Goal: Task Accomplishment & Management: Manage account settings

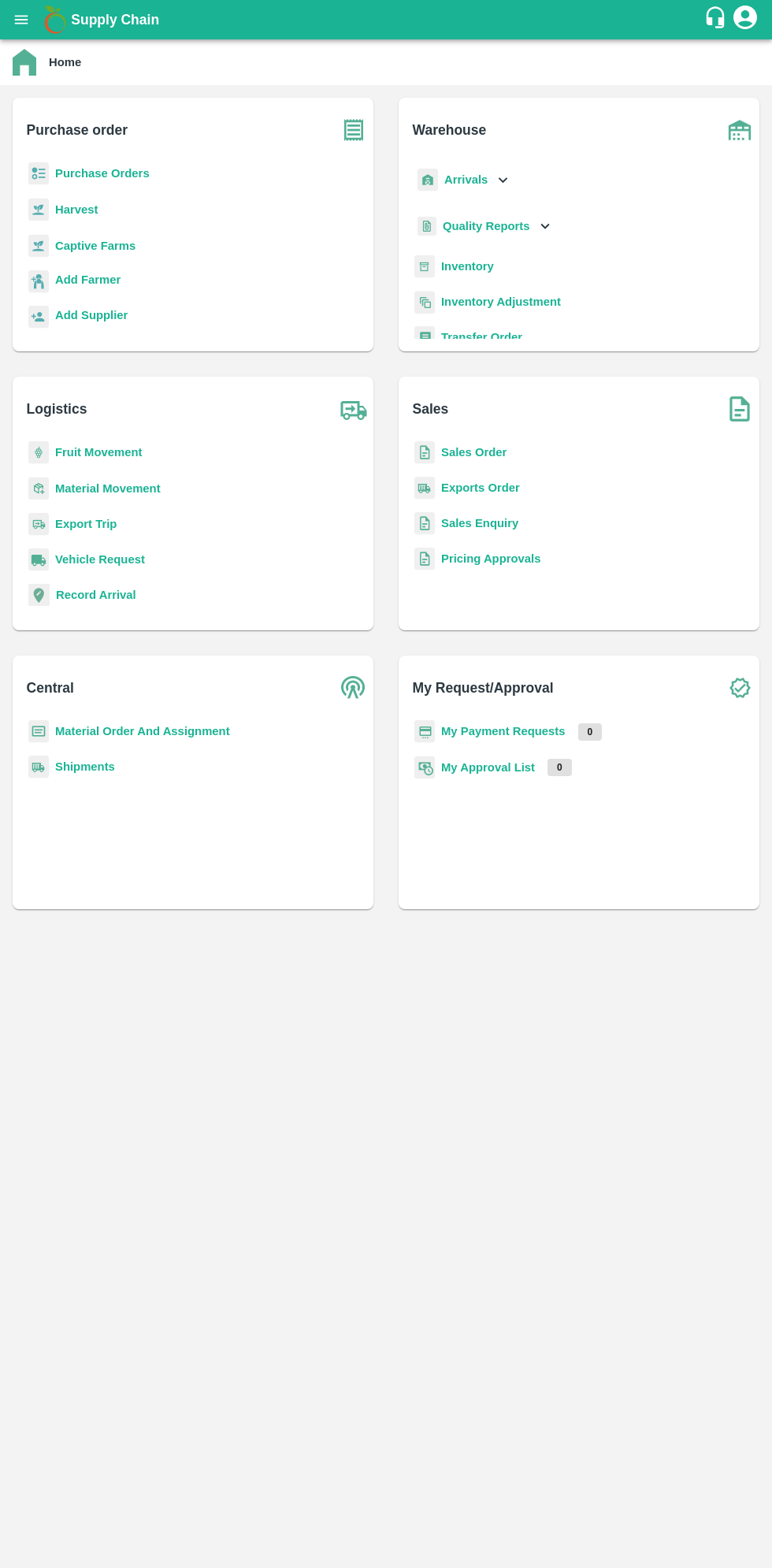
click at [25, 16] on icon "open drawer" at bounding box center [21, 19] width 13 height 9
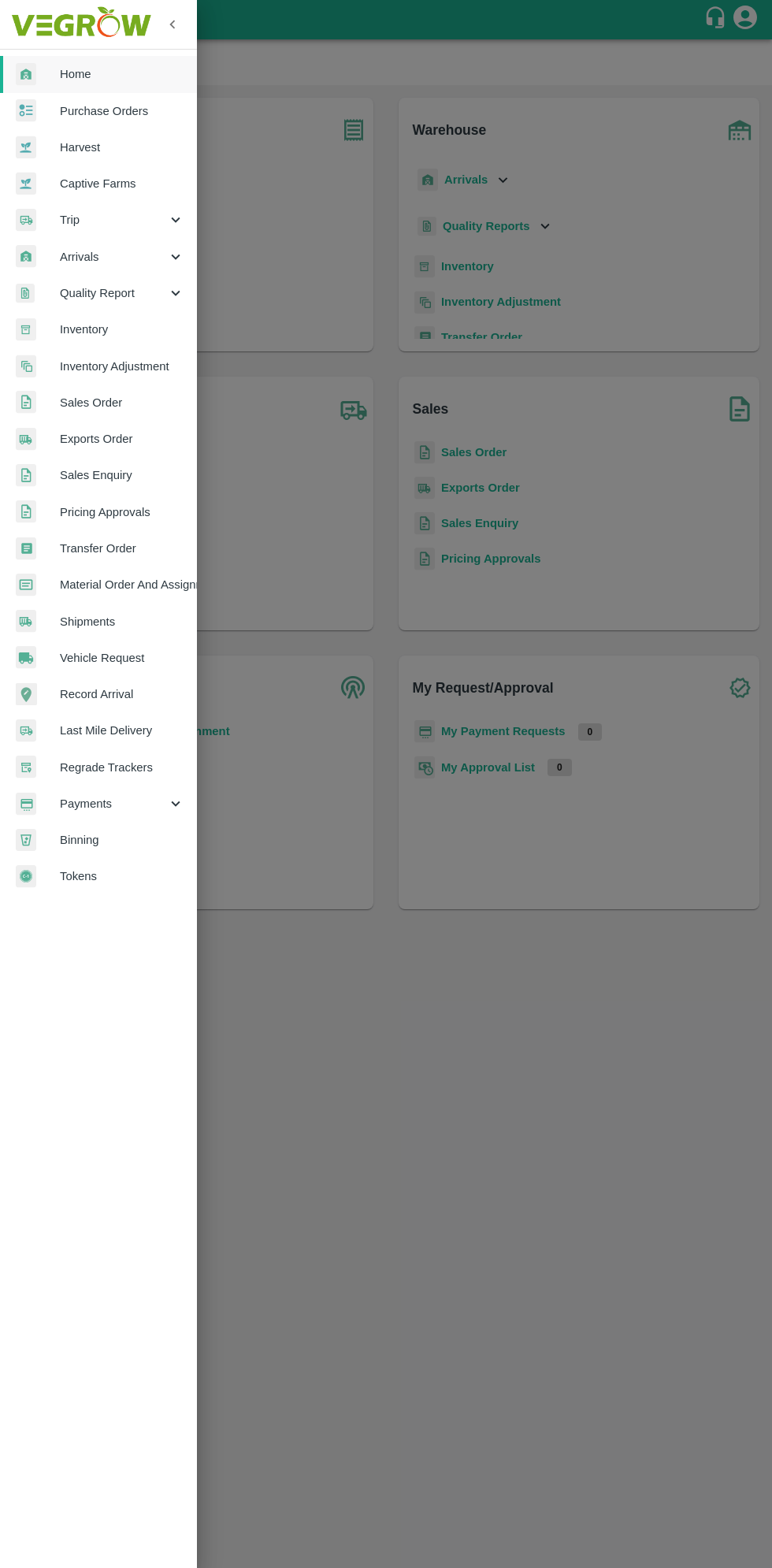
click at [95, 261] on span "Arrivals" at bounding box center [113, 256] width 107 height 17
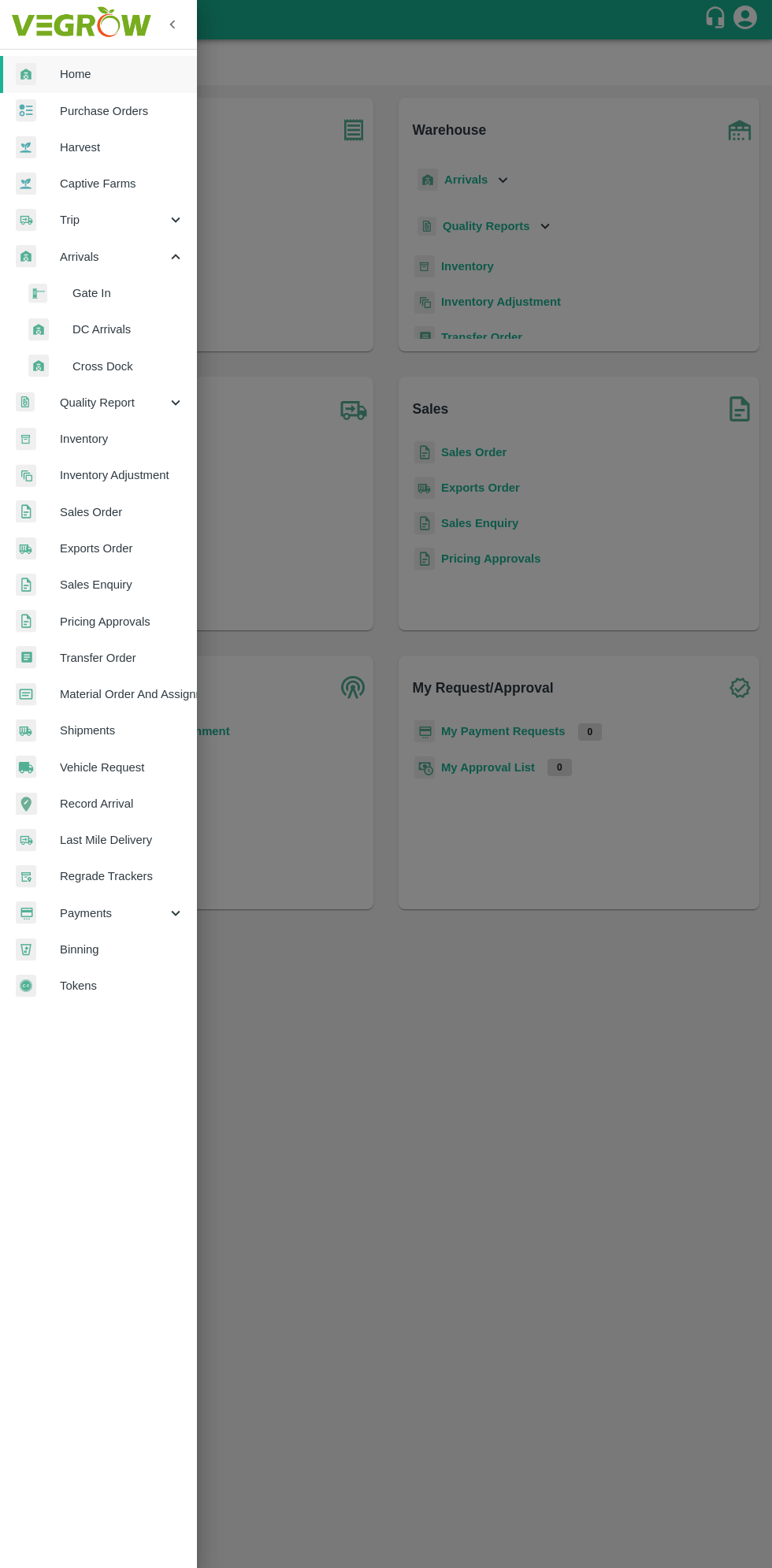
click at [103, 335] on span "DC Arrivals" at bounding box center [128, 329] width 112 height 17
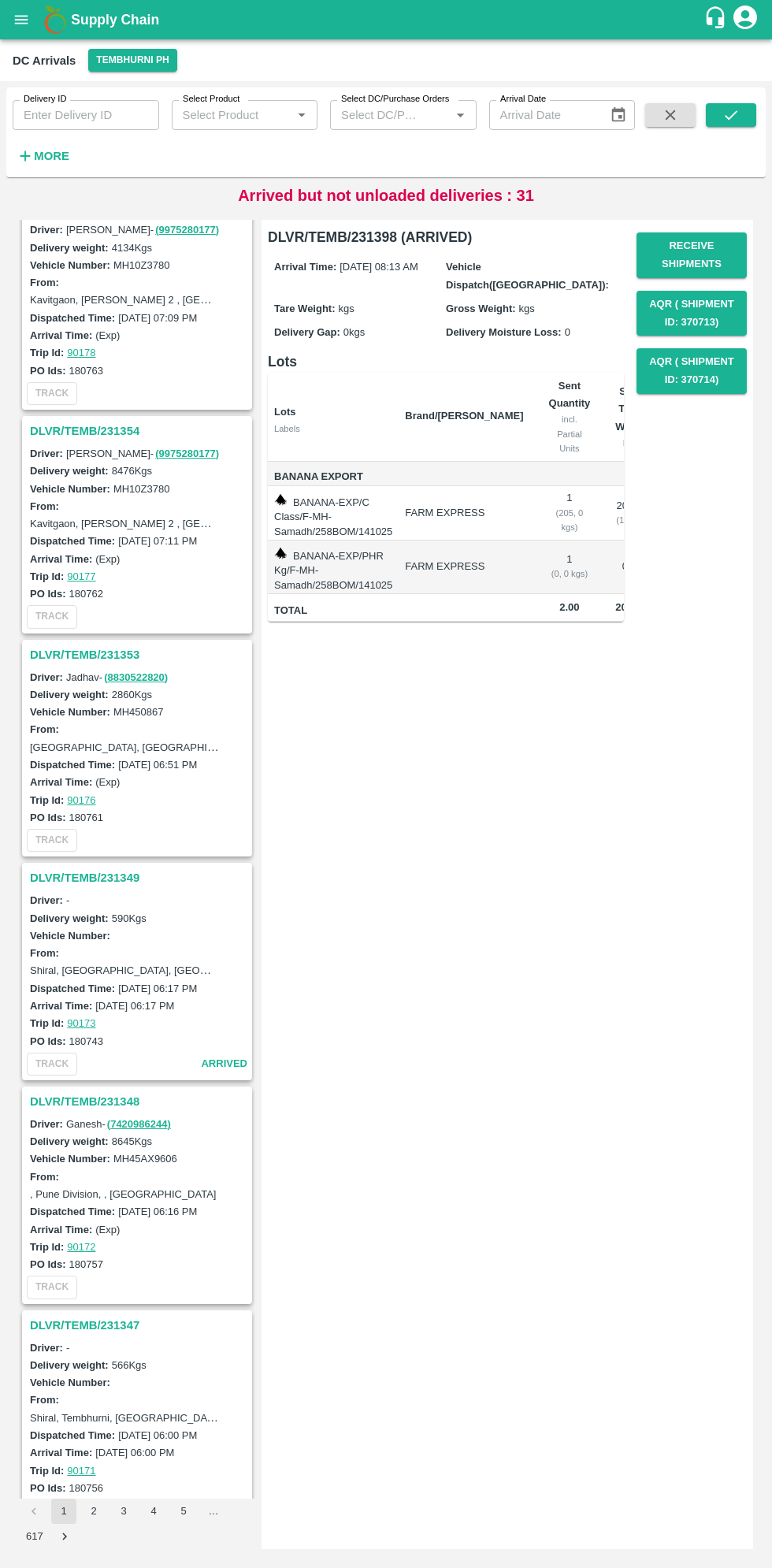
scroll to position [4059, 0]
click at [66, 1089] on h3 "DLVR/TEMB/231348" at bounding box center [140, 1099] width 219 height 20
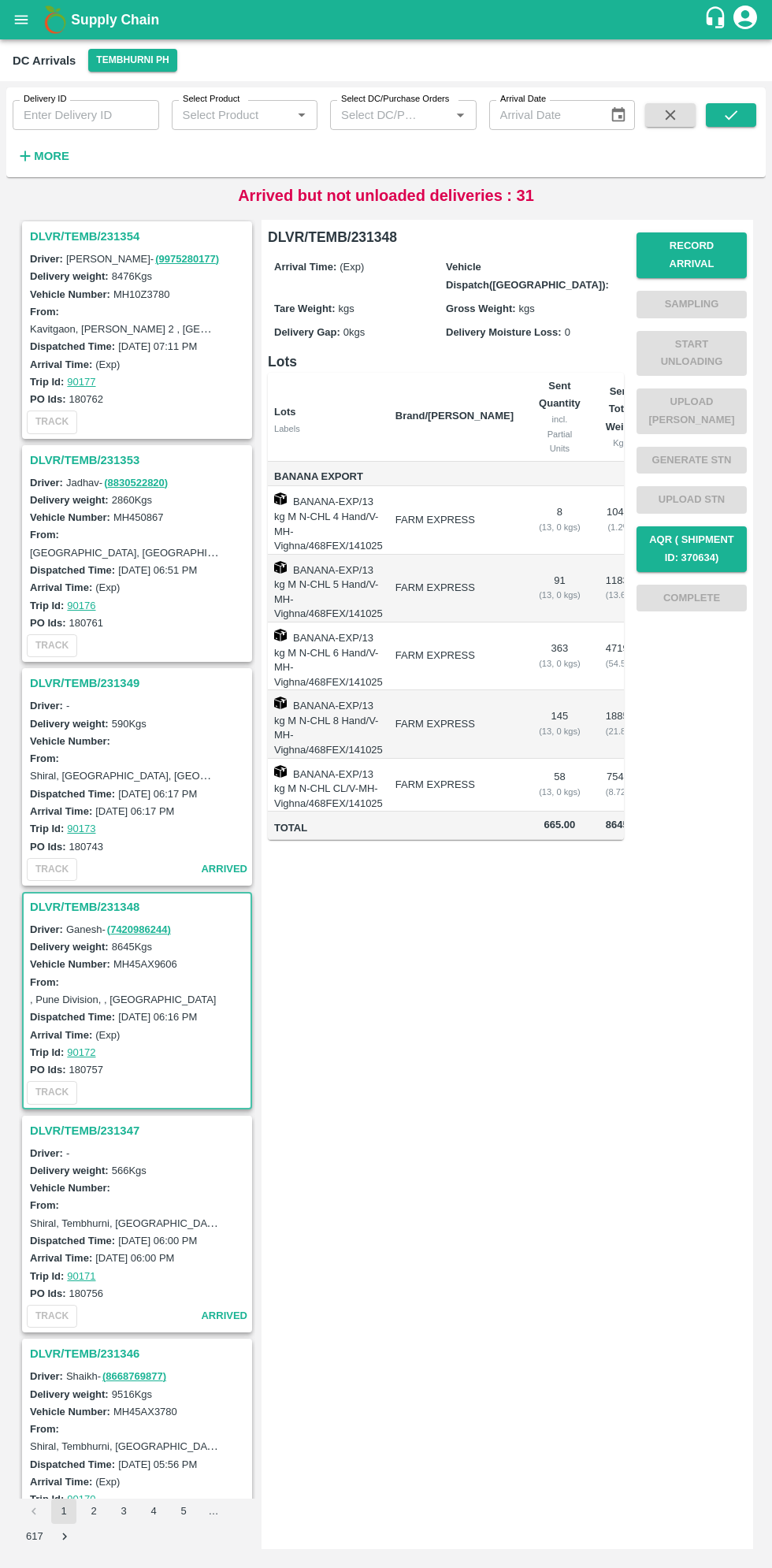
scroll to position [4297, 0]
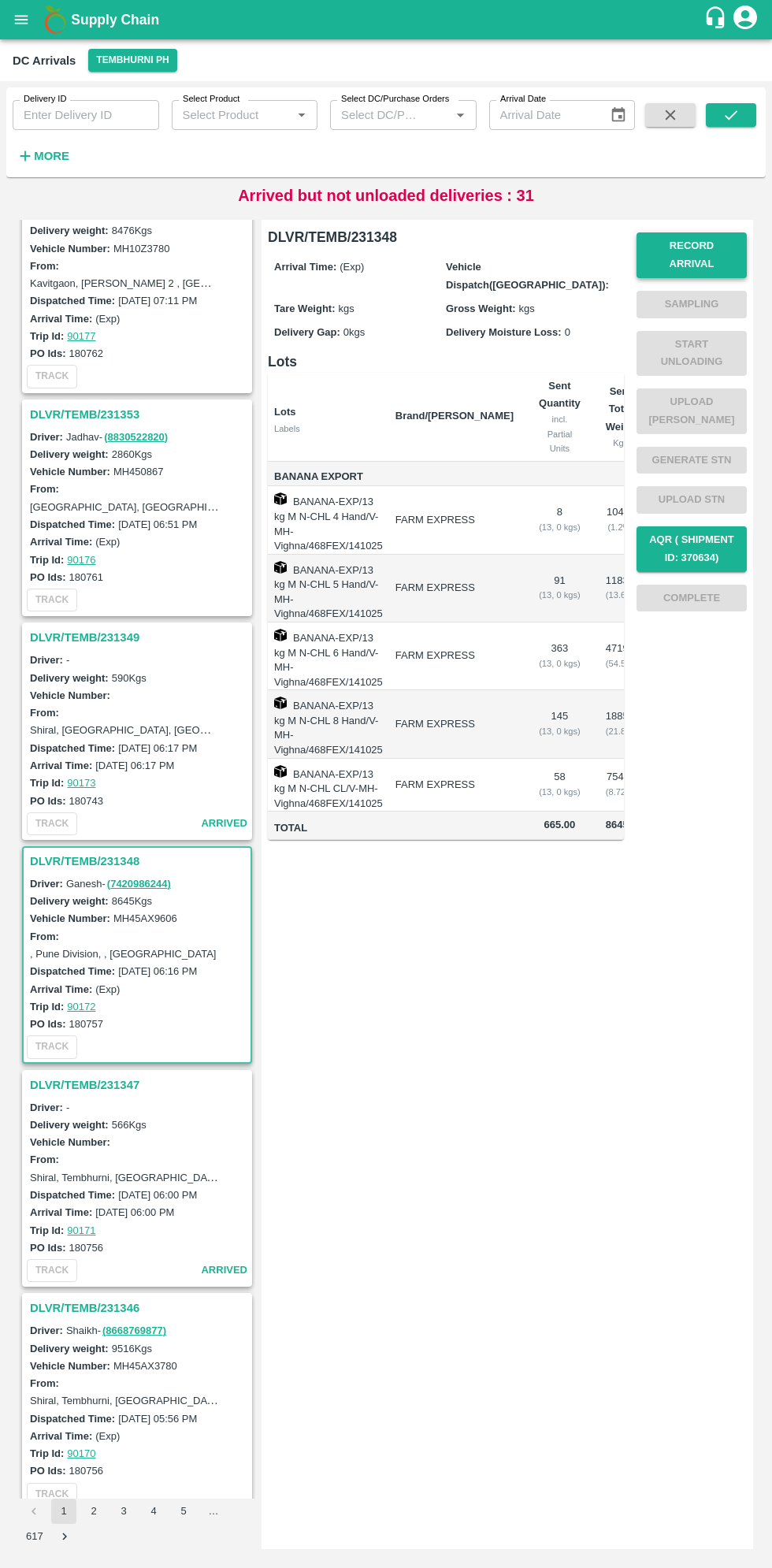
click at [710, 246] on button "Record Arrival" at bounding box center [691, 255] width 110 height 46
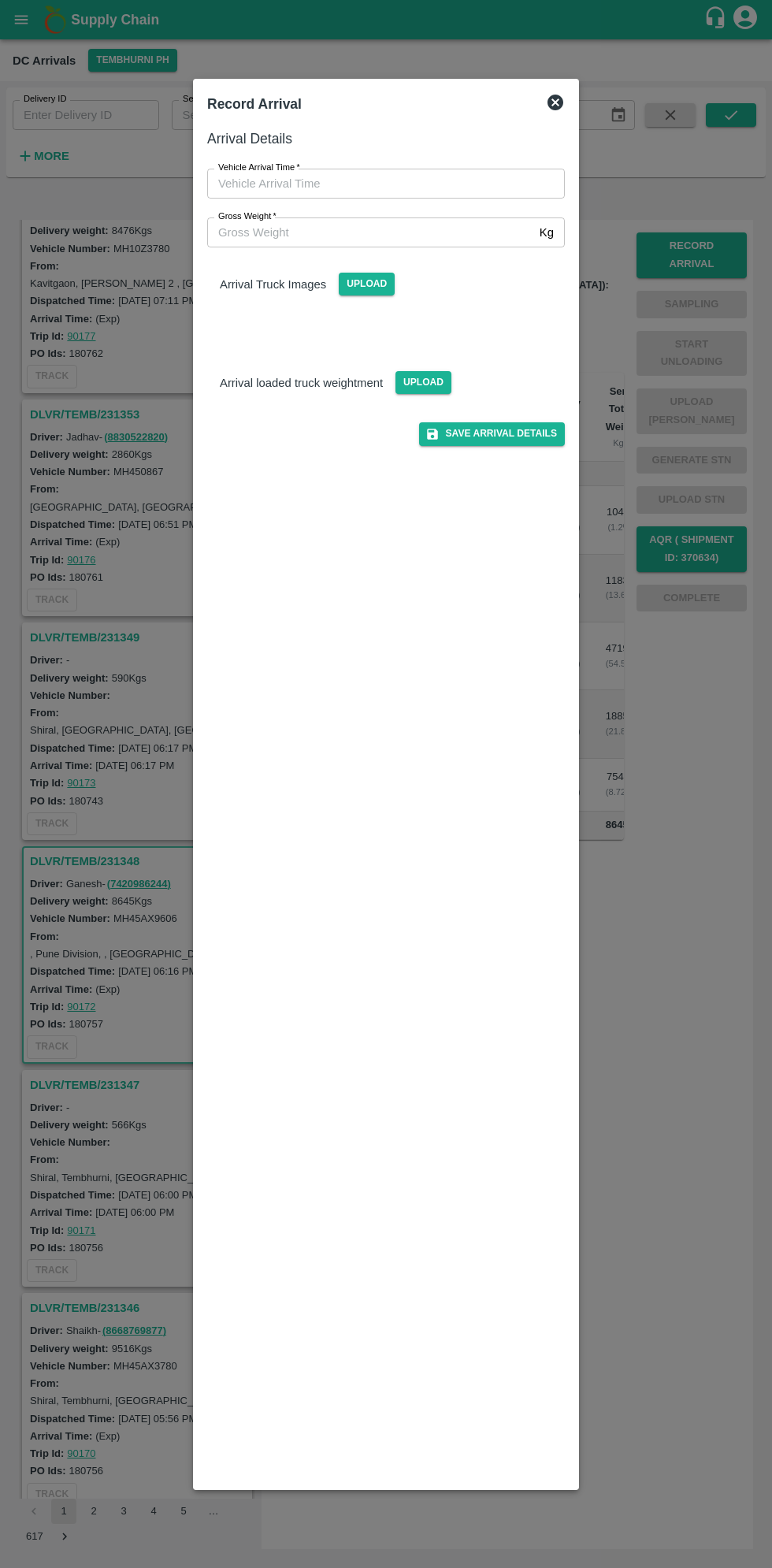
click at [254, 182] on input "Vehicle Arrival Time   *" at bounding box center [380, 184] width 347 height 30
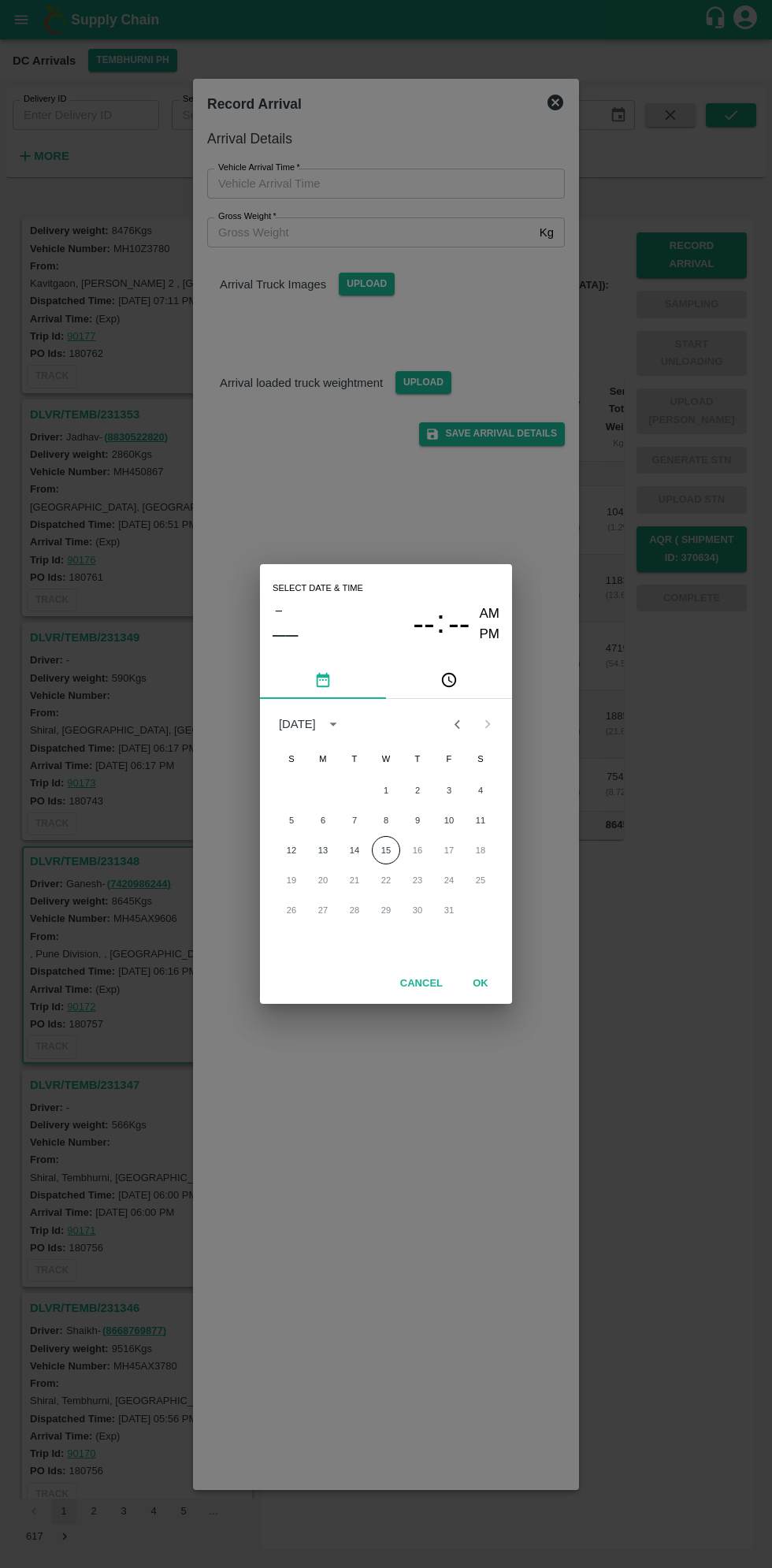
click at [457, 682] on icon "pick time" at bounding box center [449, 679] width 17 height 17
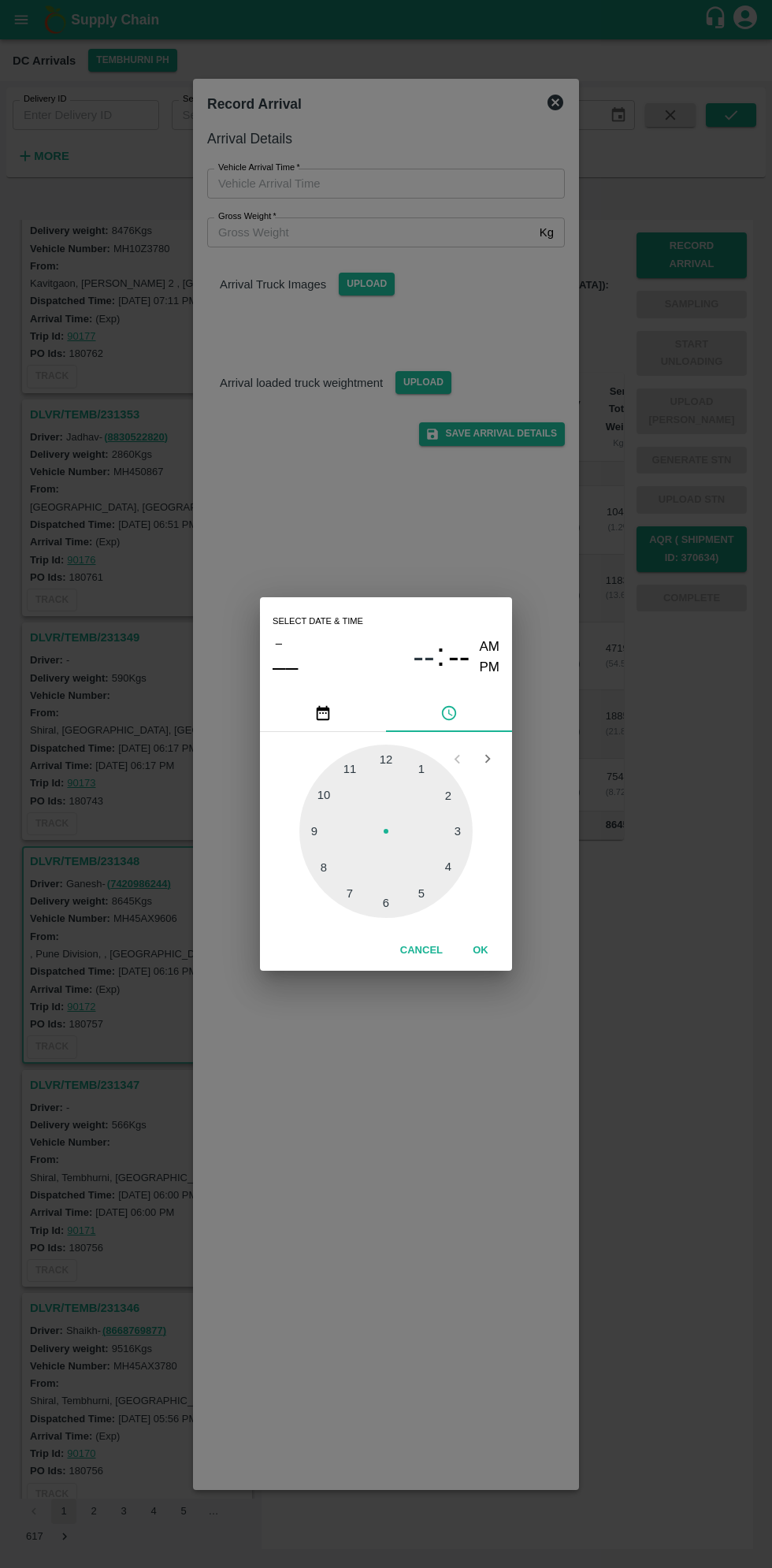
click at [335, 815] on div at bounding box center [386, 831] width 173 height 173
click at [331, 713] on icon "pick date" at bounding box center [322, 713] width 17 height 17
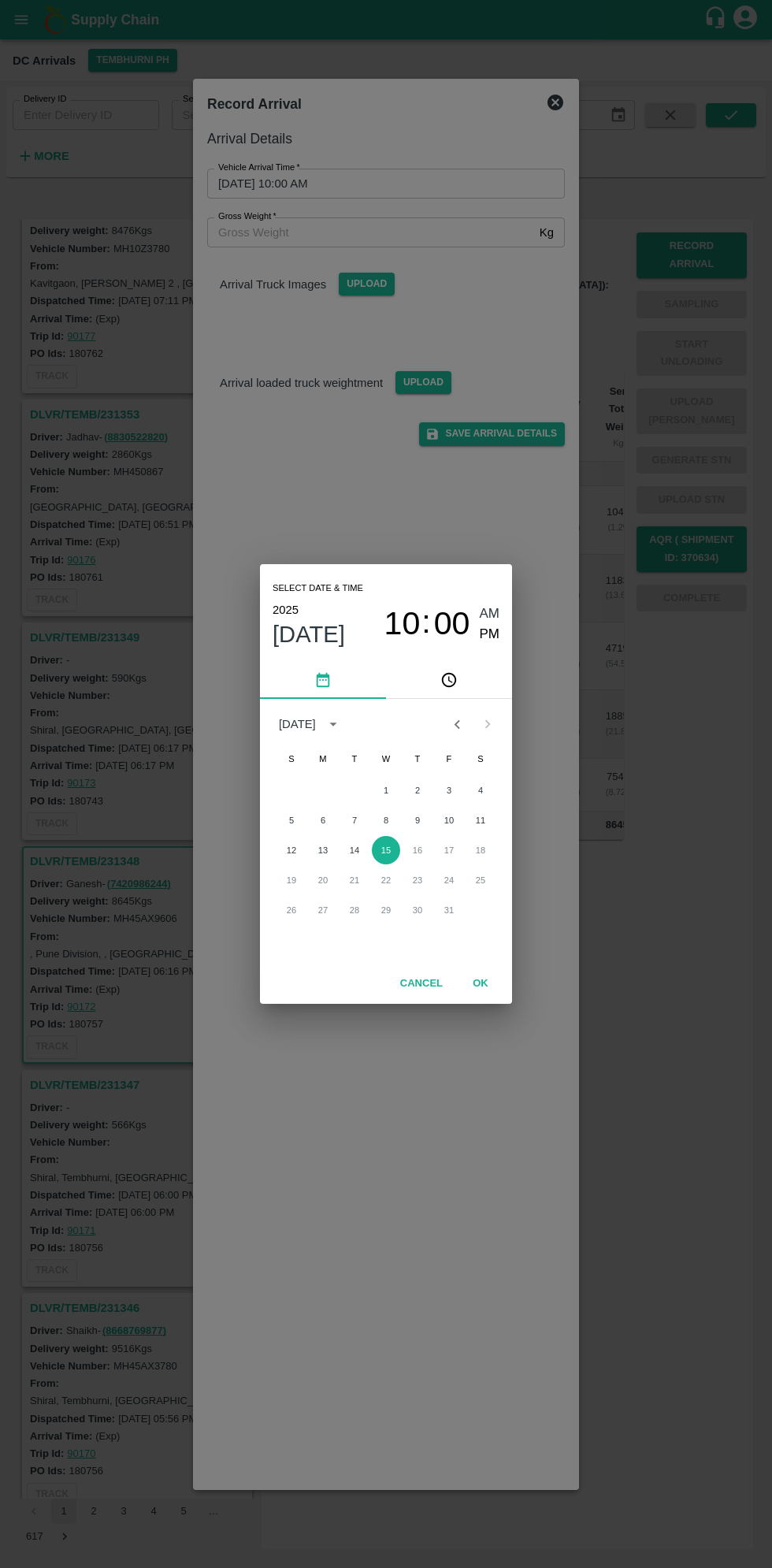
click at [473, 682] on button "pick time" at bounding box center [449, 680] width 126 height 38
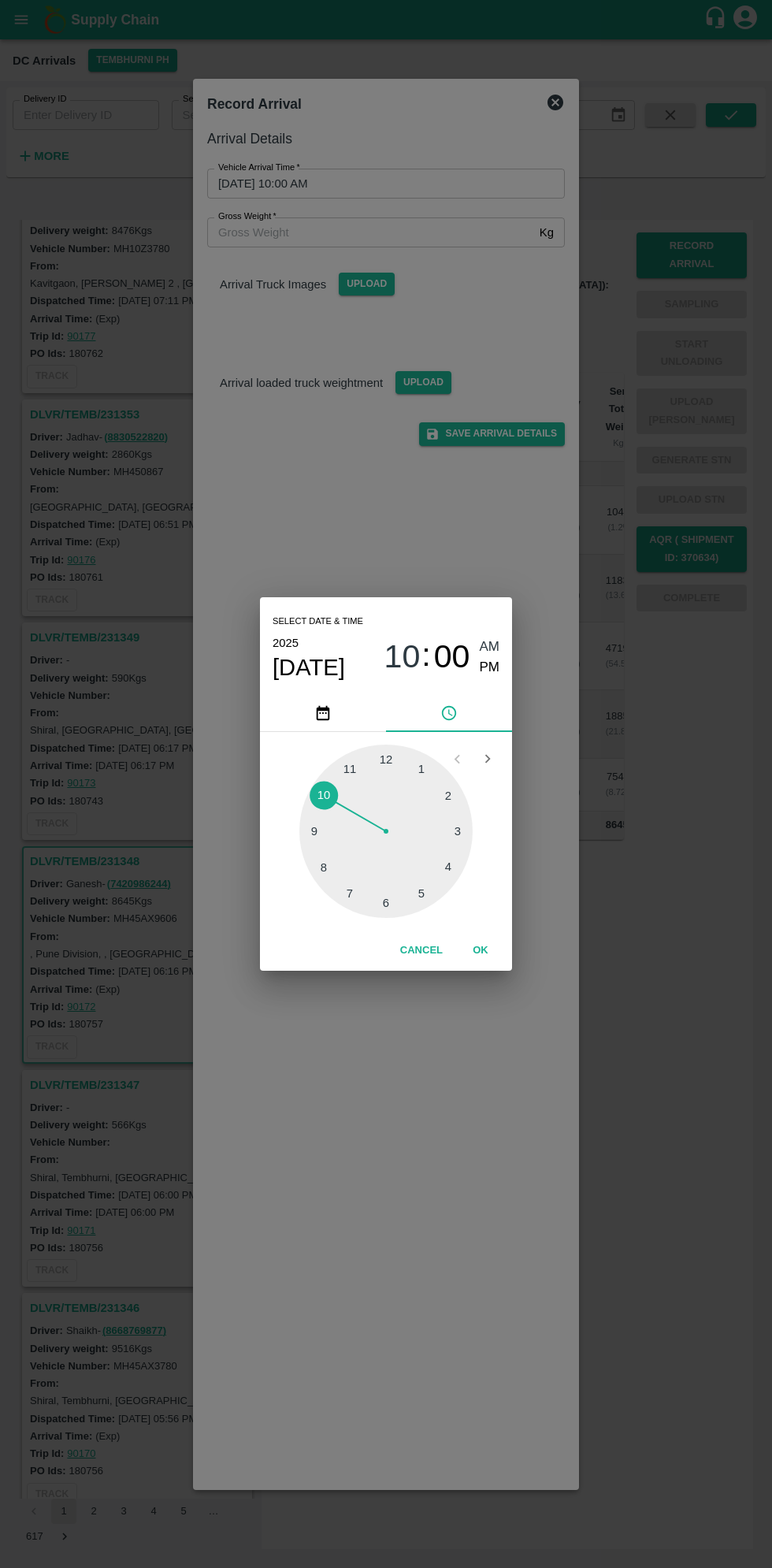
click at [312, 846] on div at bounding box center [386, 831] width 173 height 173
click at [362, 890] on div at bounding box center [386, 831] width 173 height 173
click at [328, 893] on div at bounding box center [386, 831] width 173 height 173
click at [357, 882] on div at bounding box center [386, 831] width 173 height 173
type input "[DATE] 09:35 AM"
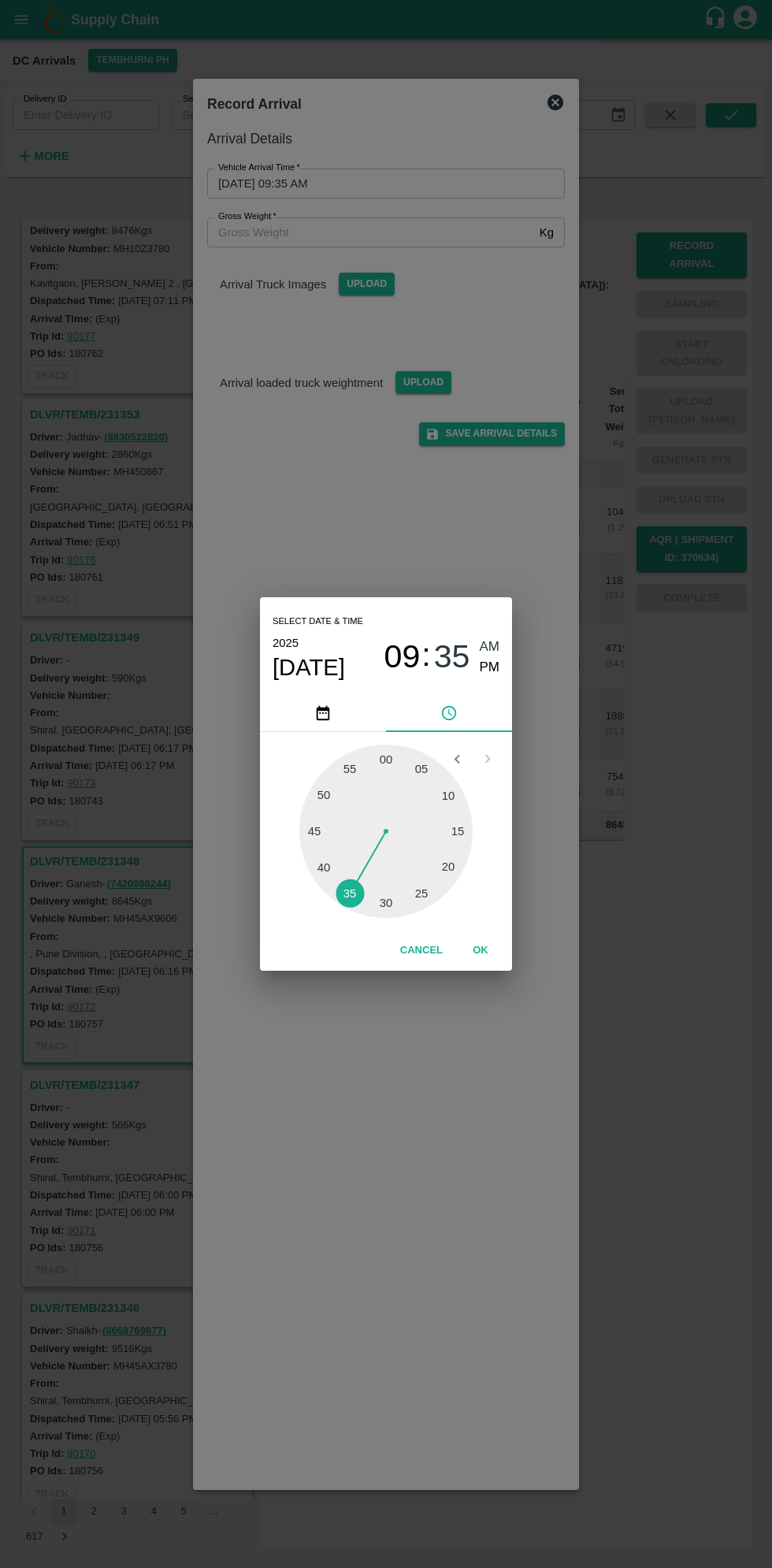
click at [480, 950] on button "OK" at bounding box center [481, 951] width 51 height 28
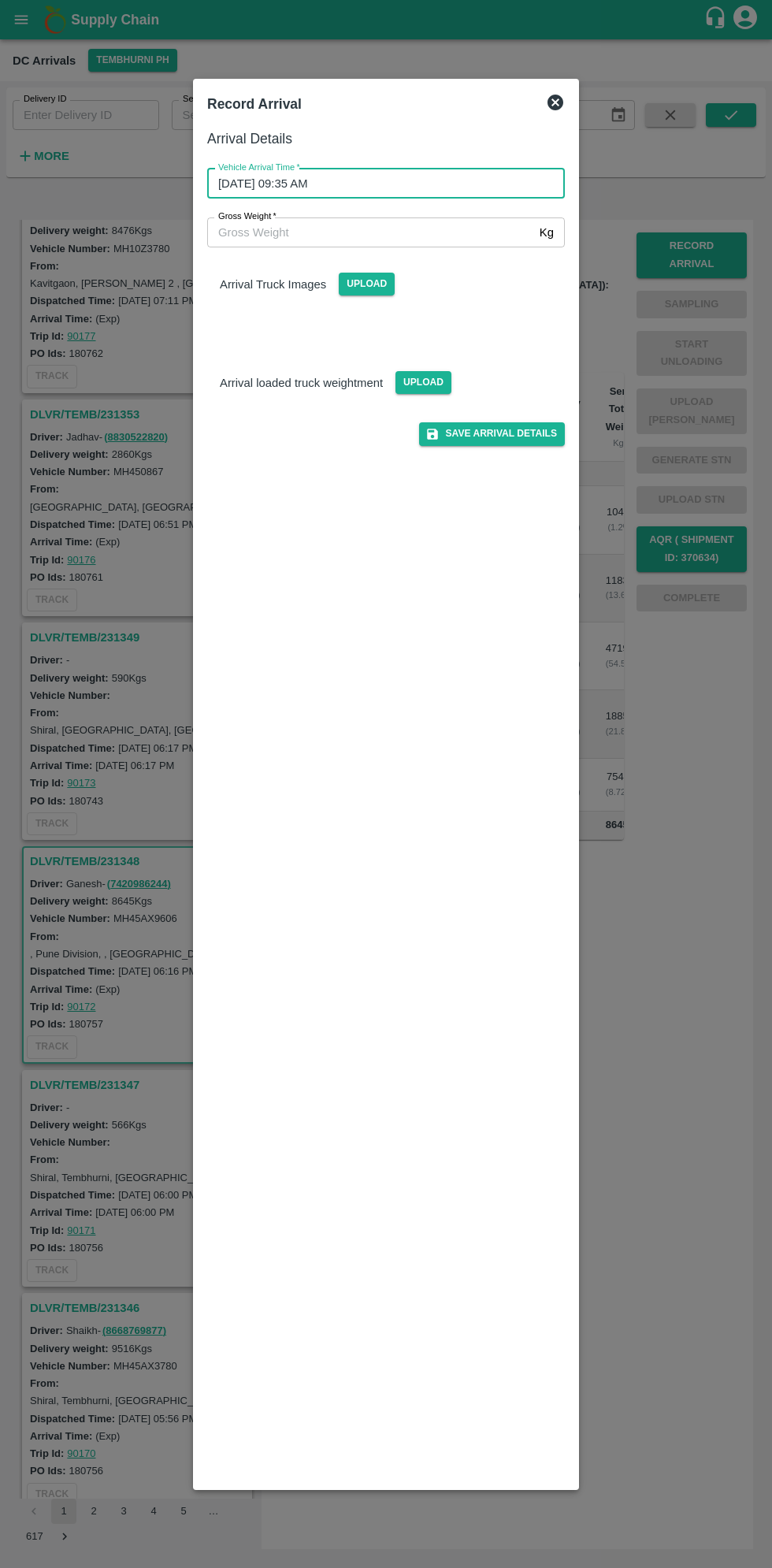
click at [282, 234] on input "Gross Weight   *" at bounding box center [370, 232] width 326 height 30
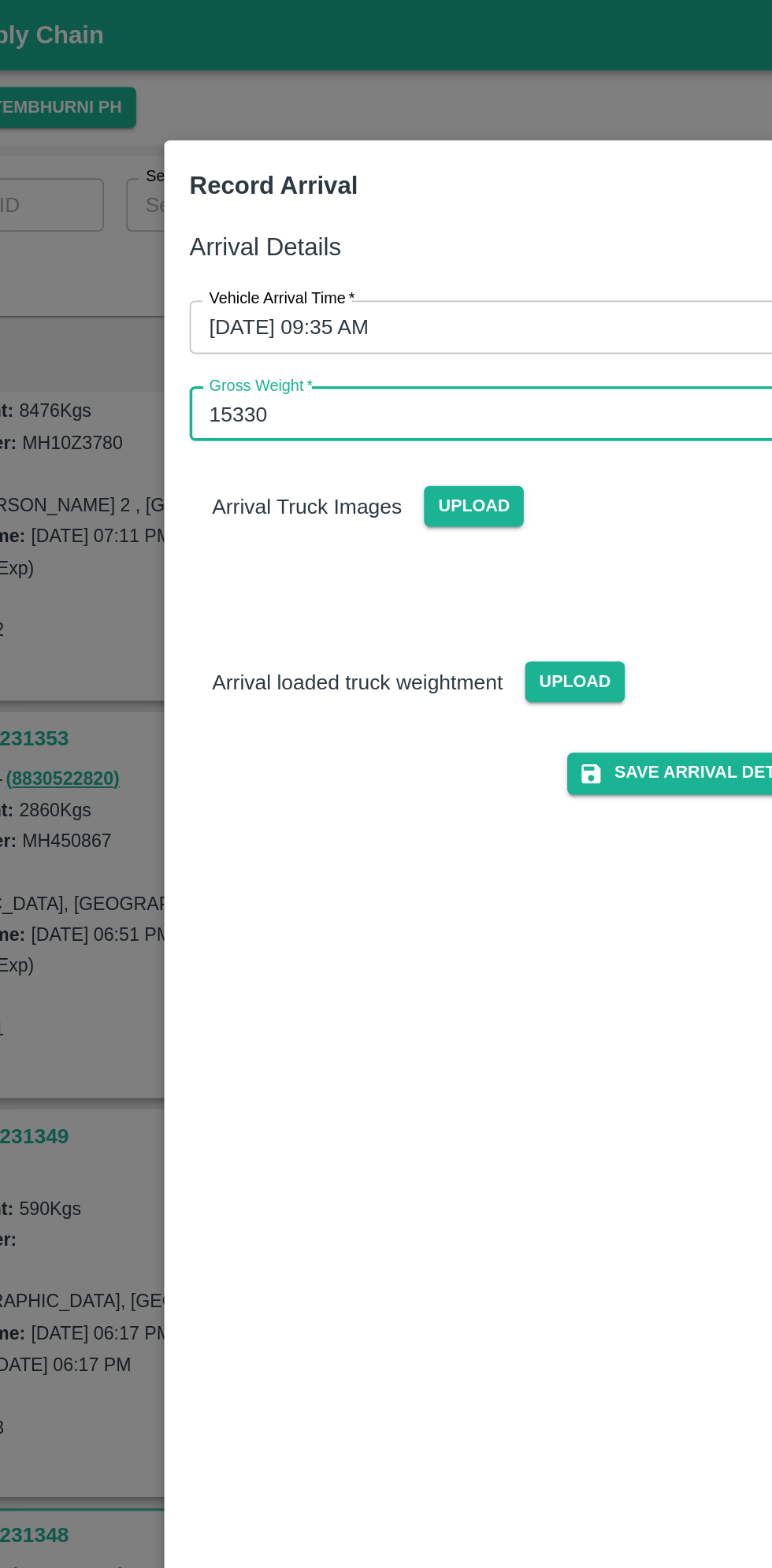
type input "15330"
click at [385, 282] on span "Upload" at bounding box center [366, 284] width 56 height 23
click at [0, 0] on input "Upload" at bounding box center [0, 0] width 0 height 0
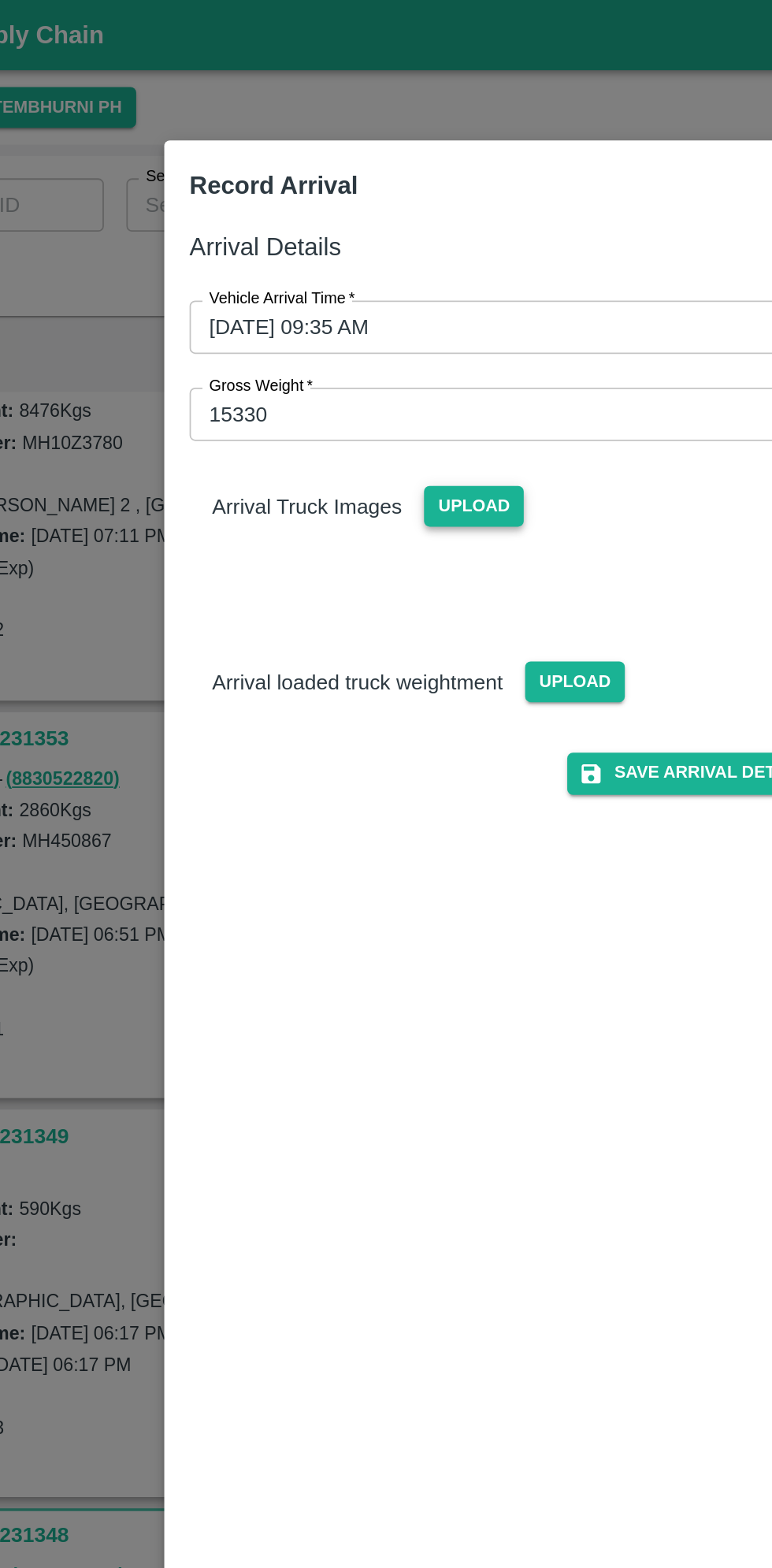
click at [356, 285] on span "Upload" at bounding box center [366, 284] width 56 height 23
click at [0, 0] on input "Upload" at bounding box center [0, 0] width 0 height 0
click at [373, 284] on span "Upload" at bounding box center [366, 284] width 56 height 23
click at [0, 0] on input "Upload" at bounding box center [0, 0] width 0 height 0
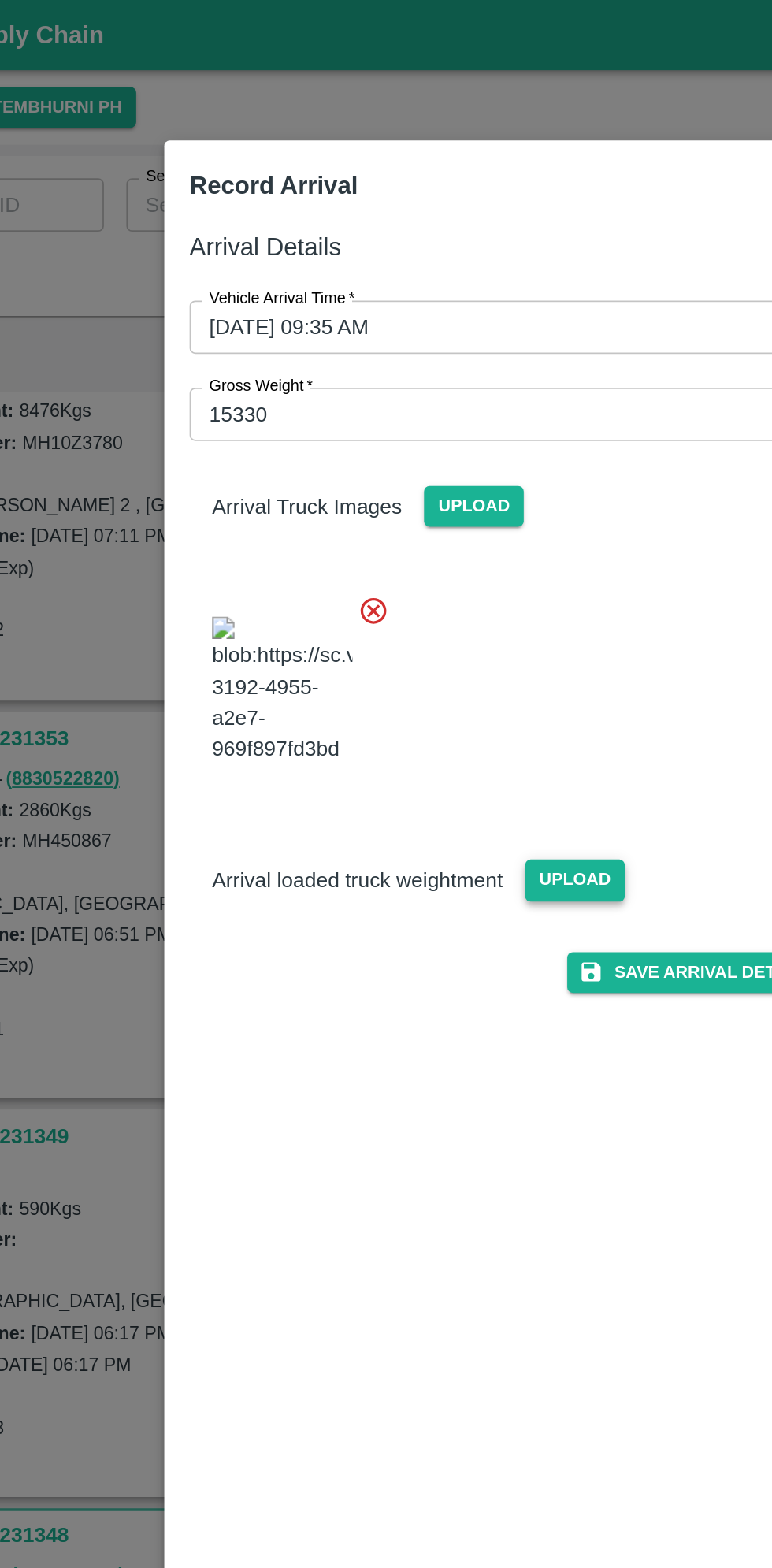
click at [430, 505] on span "Upload" at bounding box center [424, 494] width 56 height 23
click at [0, 0] on input "Upload" at bounding box center [0, 0] width 0 height 0
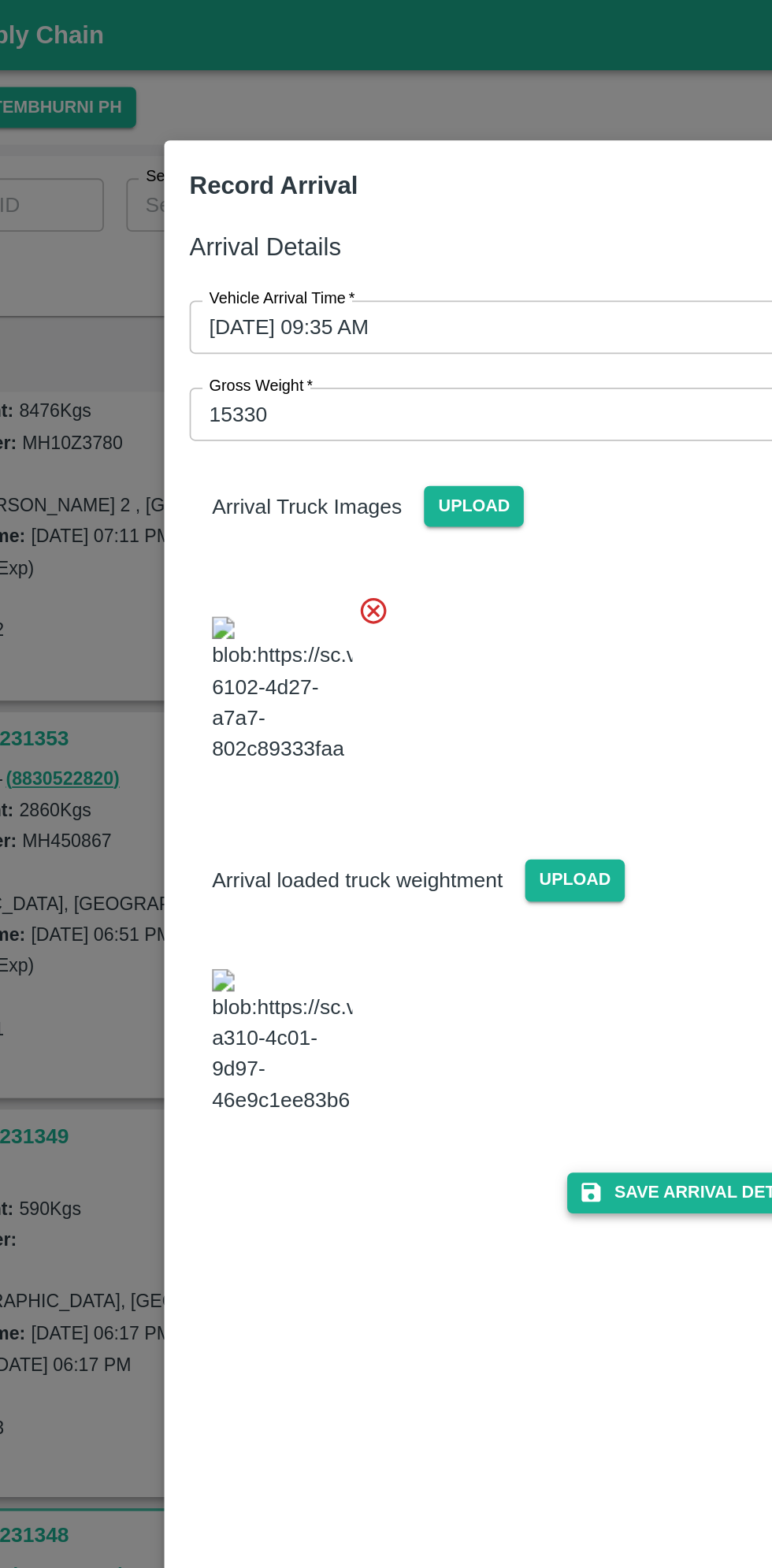
click at [495, 681] on button "Save Arrival Details" at bounding box center [491, 669] width 146 height 23
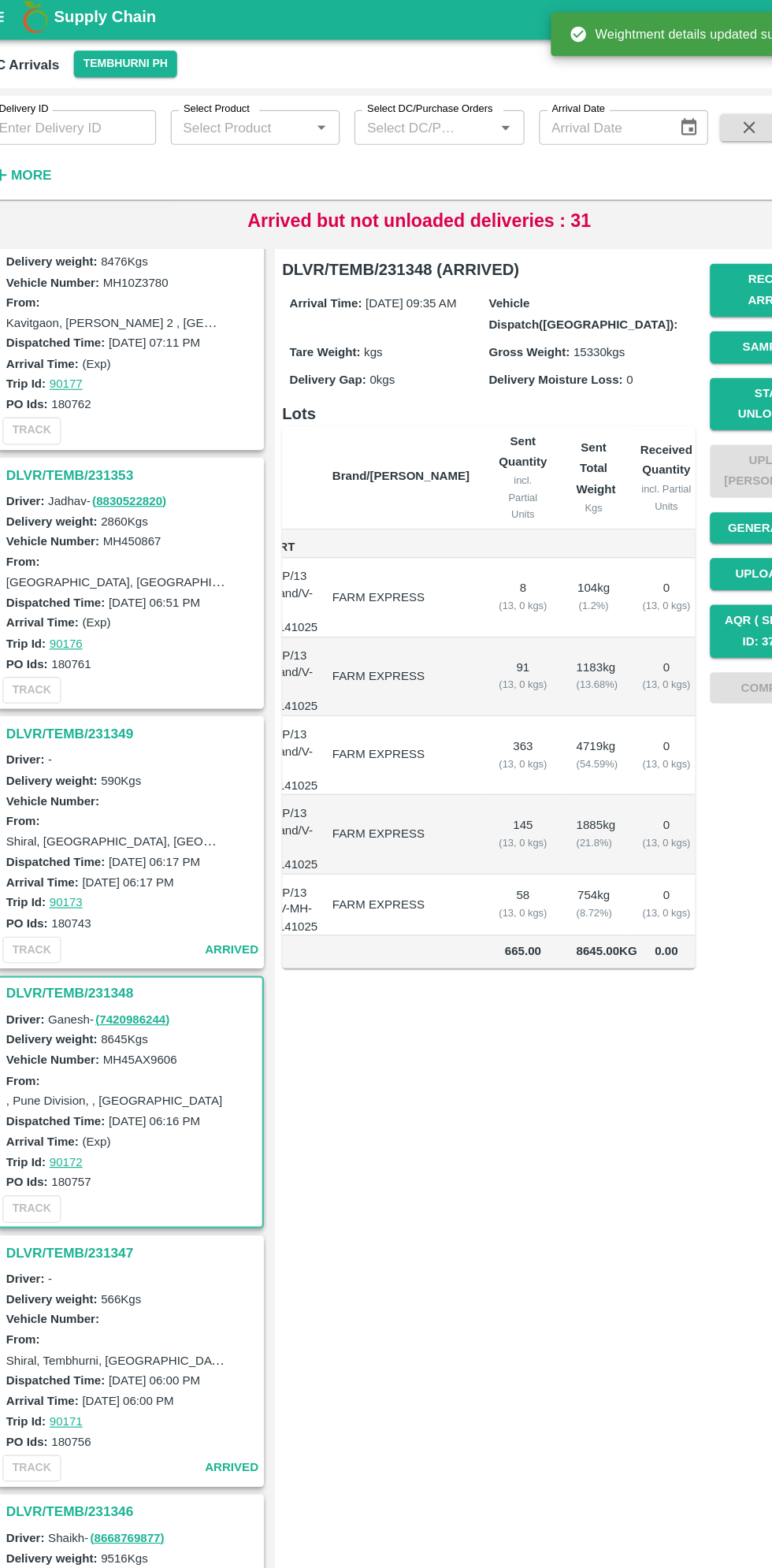
scroll to position [0, 80]
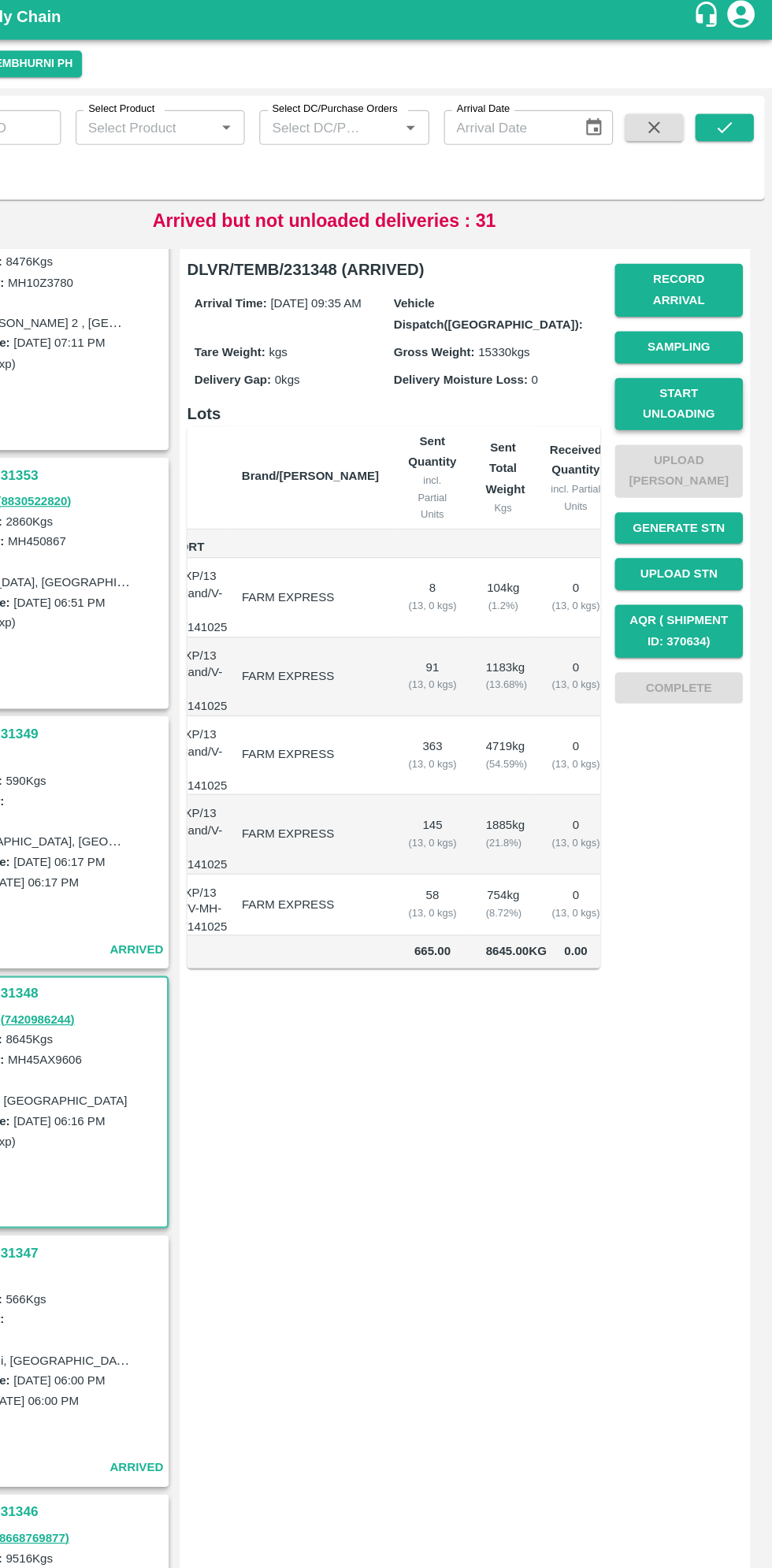
click at [701, 340] on button "Start Unloading" at bounding box center [691, 353] width 110 height 46
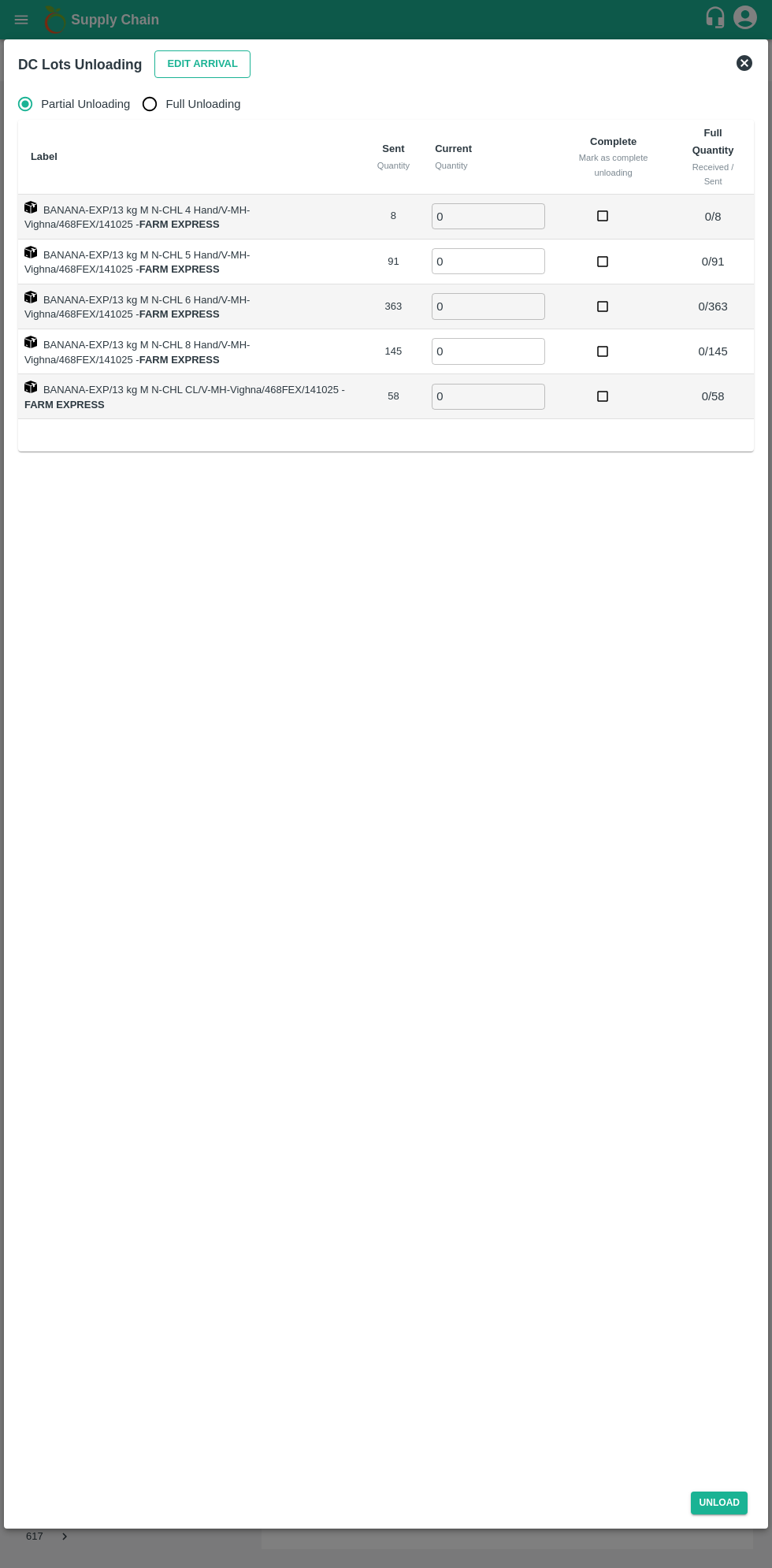
click at [205, 66] on button "Edit Arrival" at bounding box center [202, 64] width 96 height 28
